Goal: Transaction & Acquisition: Purchase product/service

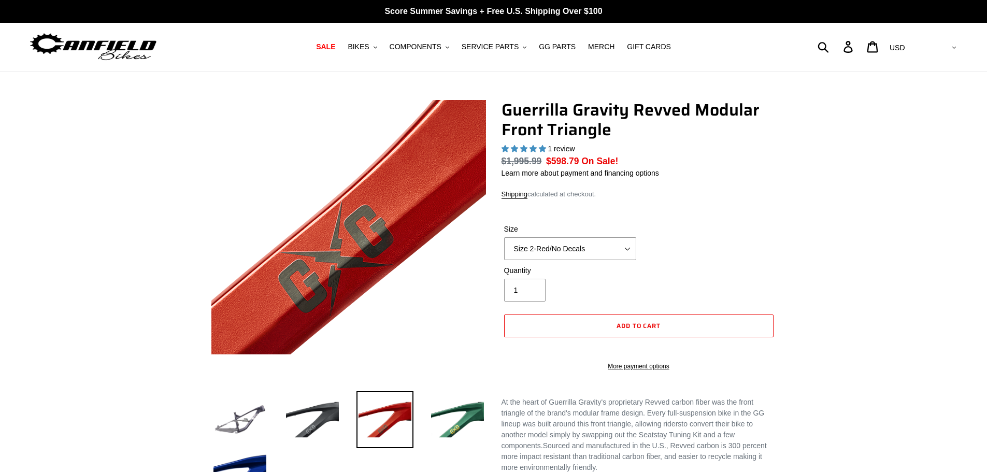
select select "highest-rating"
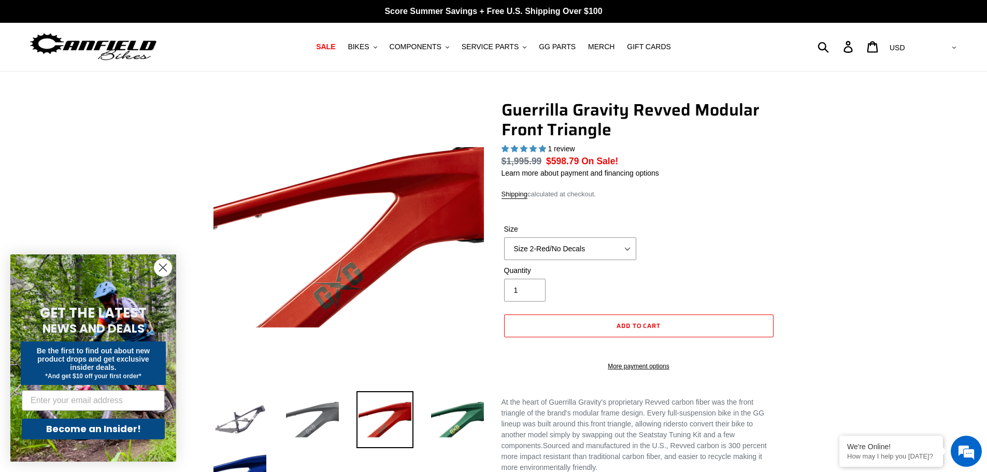
click at [302, 422] on img at bounding box center [312, 419] width 57 height 57
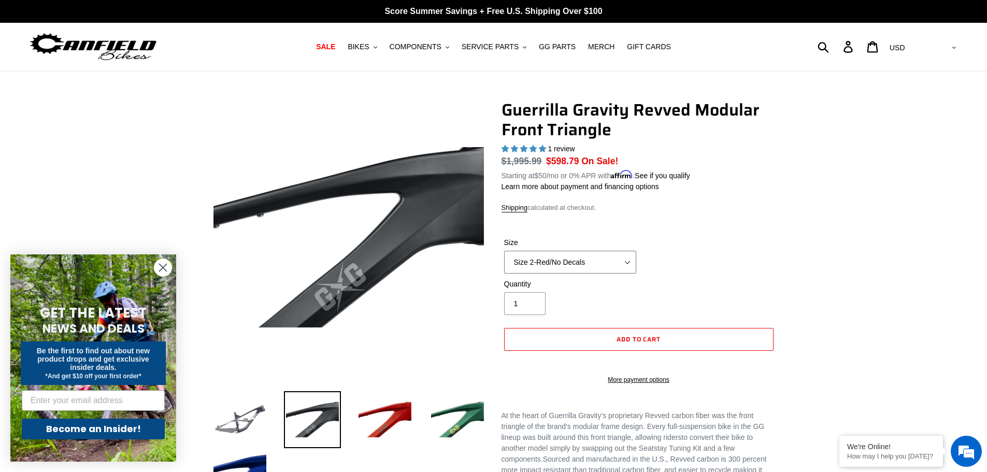
click at [584, 258] on select "Size 2-Gloss Black/No Decals Size 2-Black/Red Decals Size 2-Black/Silver Decals…" at bounding box center [570, 262] width 132 height 23
click at [504, 251] on select "Size 2-Gloss Black/No Decals Size 2-Black/Red Decals Size 2-Black/Silver Decals…" at bounding box center [570, 262] width 132 height 23
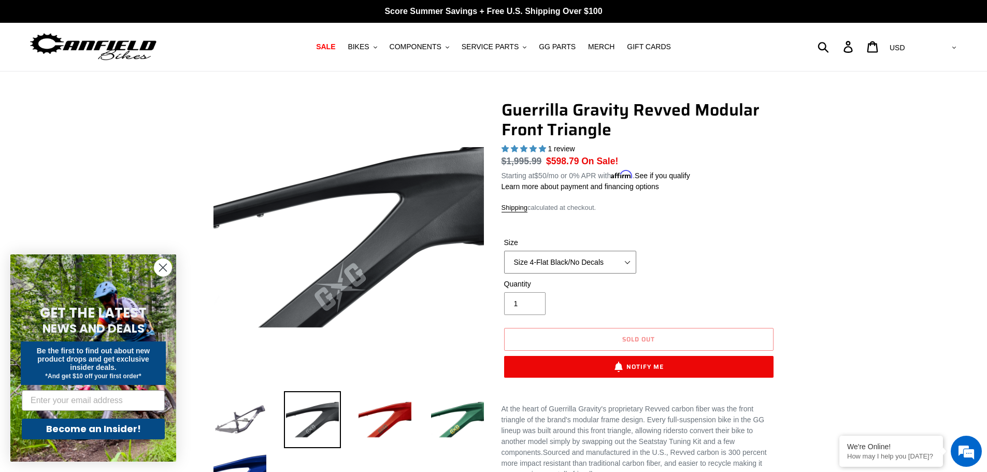
click at [571, 259] on select "Size 2-Gloss Black/No Decals Size 2-Black/Red Decals Size 2-Black/Silver Decals…" at bounding box center [570, 262] width 132 height 23
click at [504, 251] on select "Size 2-Gloss Black/No Decals Size 2-Black/Red Decals Size 2-Black/Silver Decals…" at bounding box center [570, 262] width 132 height 23
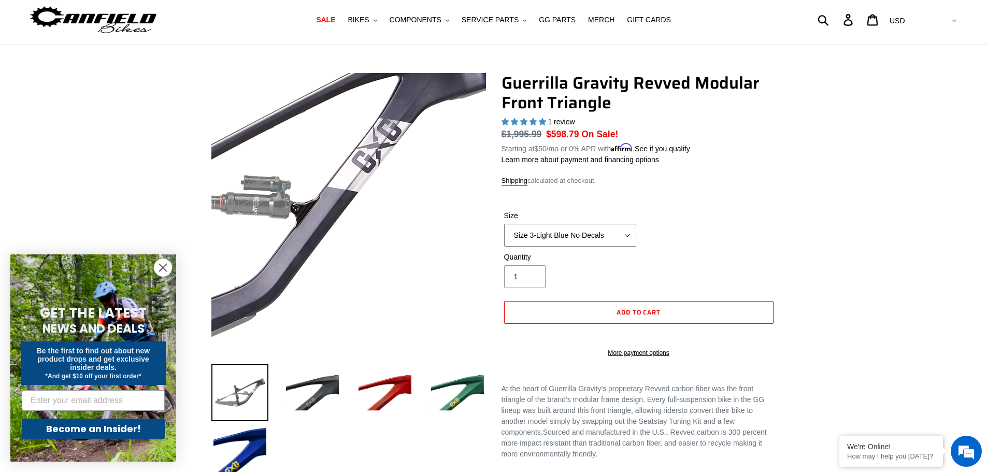
scroll to position [52, 0]
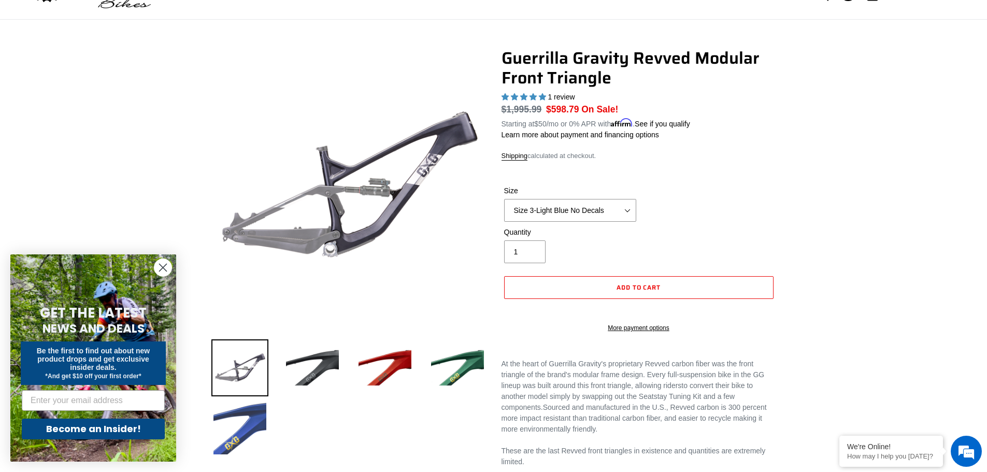
click at [243, 419] on img at bounding box center [239, 428] width 57 height 57
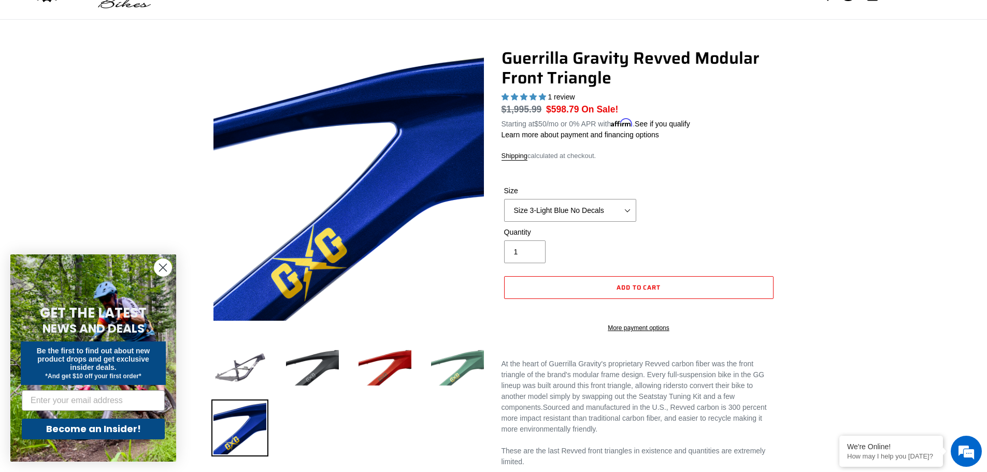
click at [458, 362] on img at bounding box center [457, 367] width 57 height 57
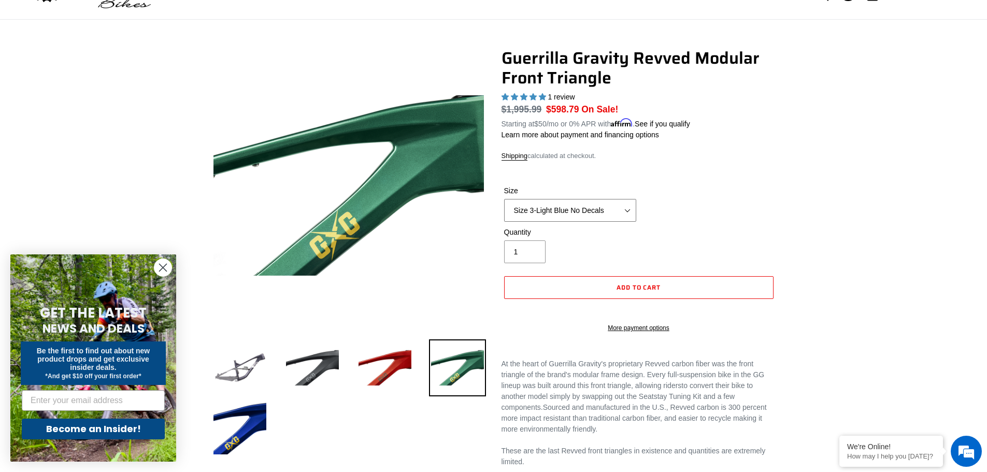
click at [589, 205] on select "Size 2-Gloss Black/No Decals Size 2-Black/Red Decals Size 2-Black/Silver Decals…" at bounding box center [570, 210] width 132 height 23
drag, startPoint x: 803, startPoint y: 200, endPoint x: 796, endPoint y: 197, distance: 8.2
click at [803, 199] on div "Previous slide" at bounding box center [494, 356] width 622 height 616
click at [167, 268] on circle "Close dialog" at bounding box center [162, 267] width 17 height 17
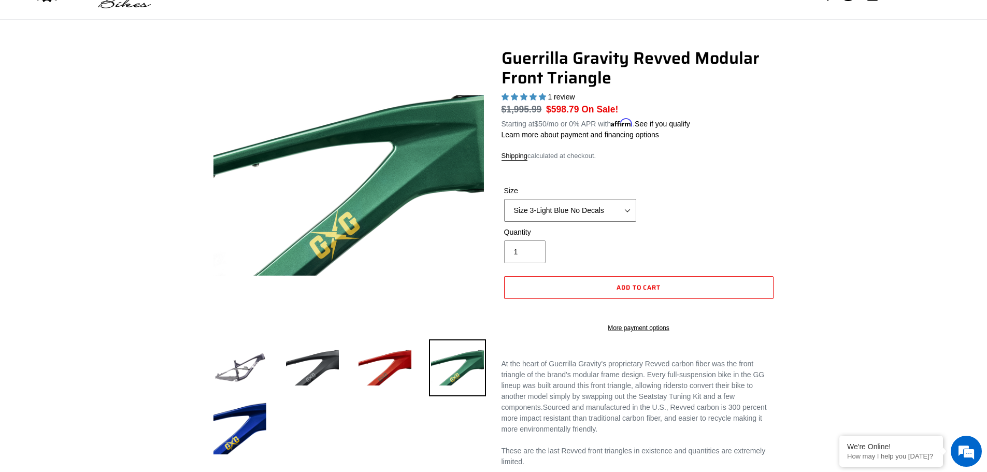
click at [598, 202] on select "Size 2-Gloss Black/No Decals Size 2-Black/Red Decals Size 2-Black/Silver Decals…" at bounding box center [570, 210] width 132 height 23
select select "Size 4-Light Blue/No Decals"
click at [504, 199] on select "Size 2-Gloss Black/No Decals Size 2-Black/Red Decals Size 2-Black/Silver Decals…" at bounding box center [570, 210] width 132 height 23
